Goal: Navigation & Orientation: Find specific page/section

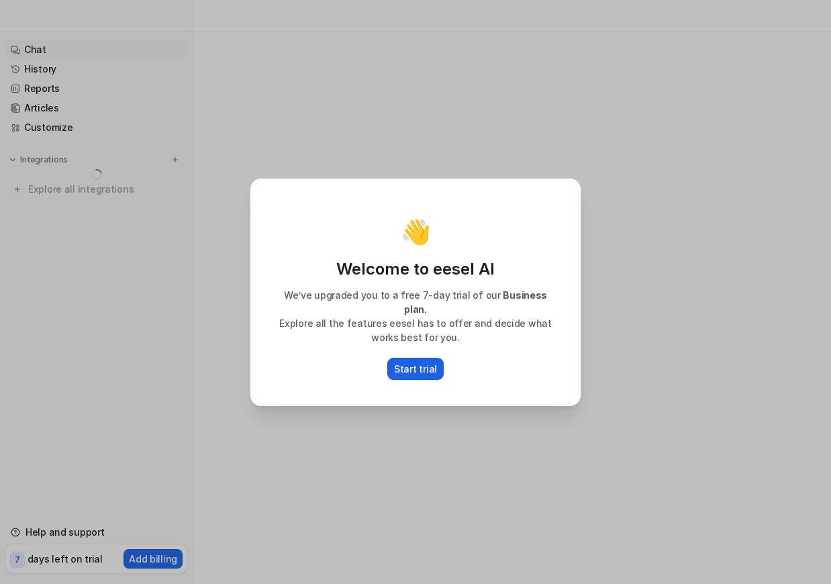
click at [411, 363] on p "Start trial" at bounding box center [415, 369] width 43 height 14
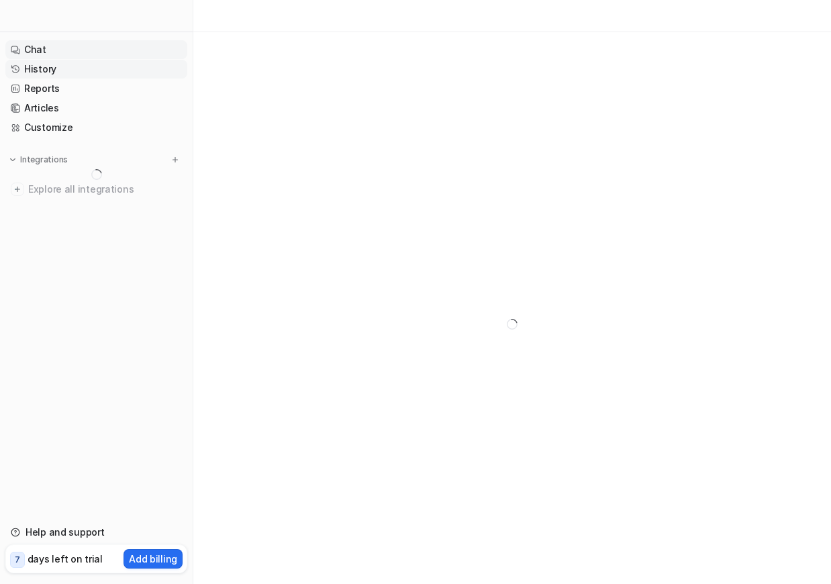
click at [90, 65] on link "History" at bounding box center [96, 69] width 182 height 19
